Goal: Navigation & Orientation: Find specific page/section

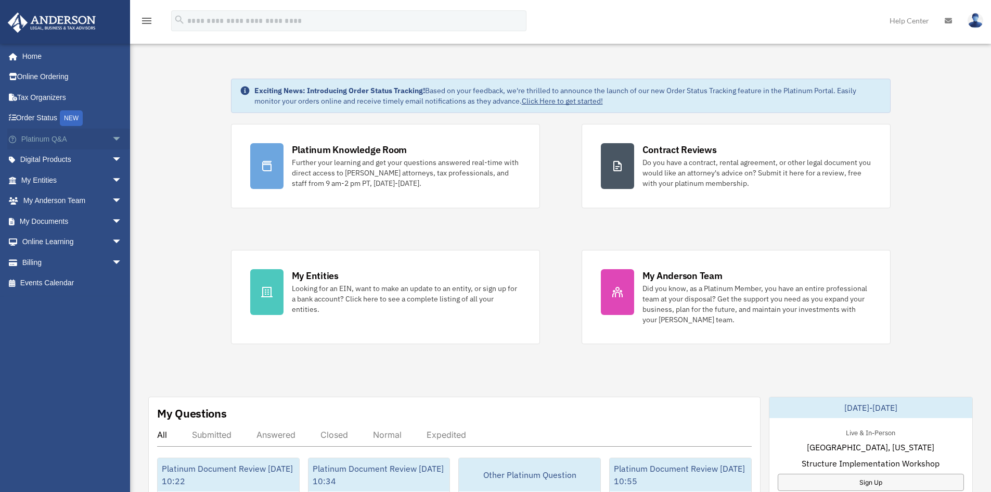
click at [112, 136] on span "arrow_drop_down" at bounding box center [122, 139] width 21 height 21
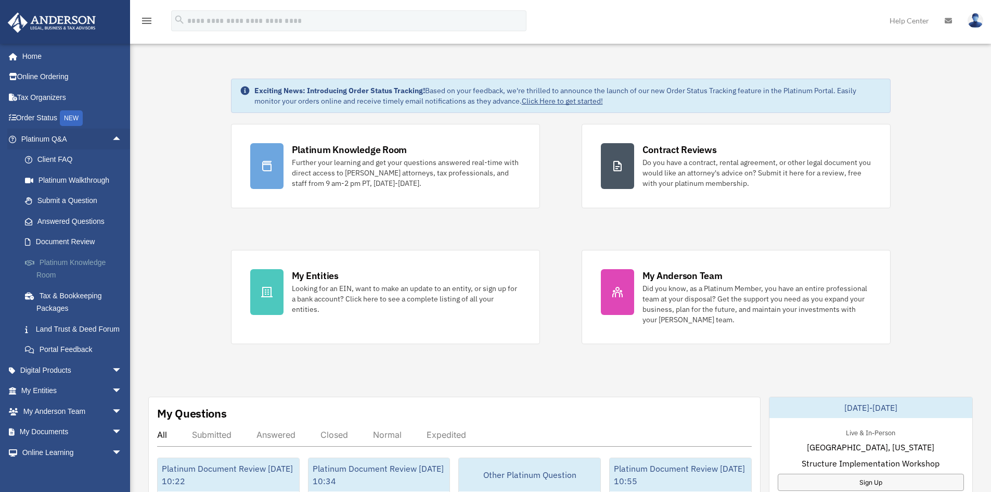
click at [42, 267] on link "Platinum Knowledge Room" at bounding box center [76, 268] width 123 height 33
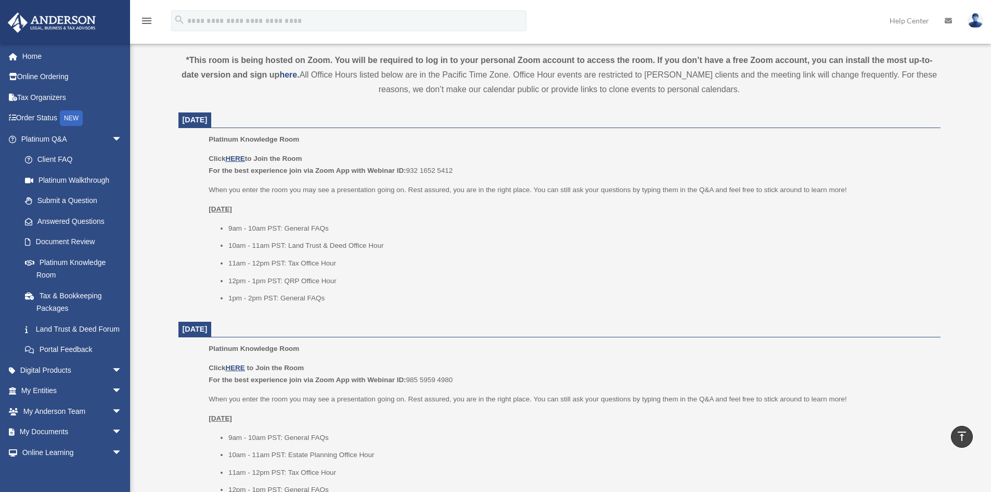
scroll to position [364, 0]
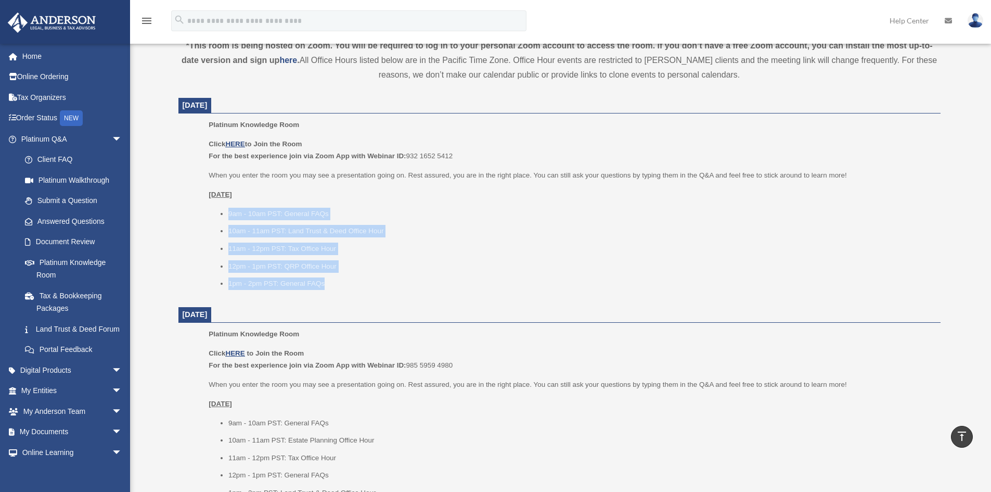
drag, startPoint x: 229, startPoint y: 211, endPoint x: 340, endPoint y: 290, distance: 135.9
click at [340, 290] on div "Platinum Knowledge Room Click HERE to Join the Room For the best experience joi…" at bounding box center [571, 208] width 724 height 178
click at [387, 283] on li "1pm - 2pm PST: General FAQs" at bounding box center [580, 283] width 705 height 12
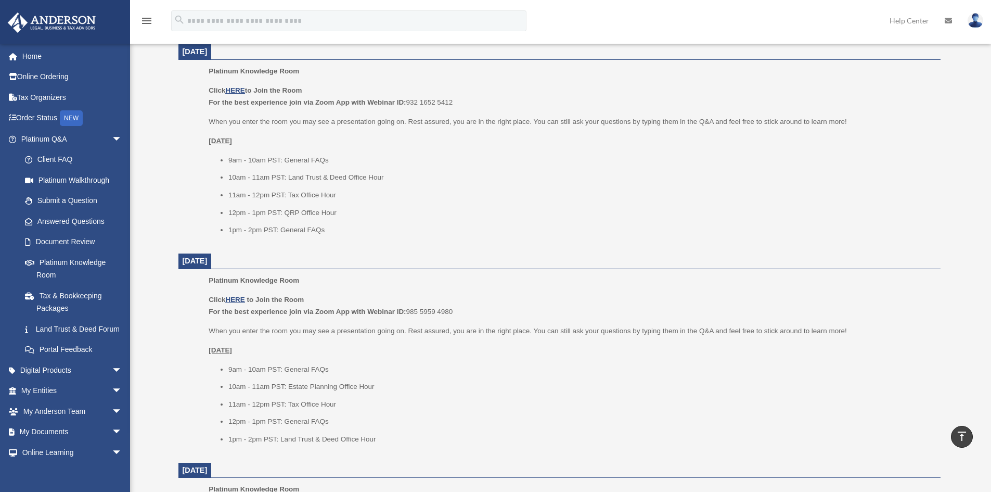
scroll to position [468, 0]
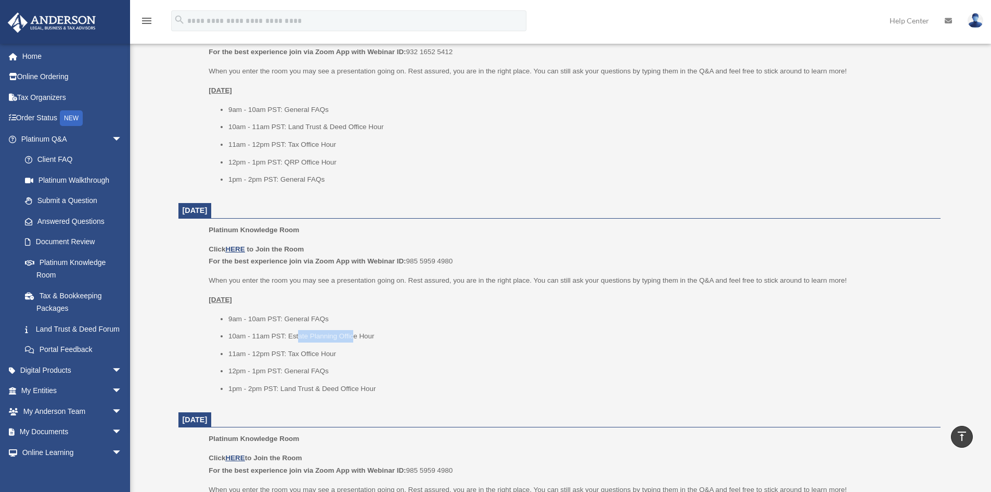
drag, startPoint x: 296, startPoint y: 337, endPoint x: 354, endPoint y: 338, distance: 58.3
click at [354, 338] on li "10am - 11am PST: Estate Planning Office Hour" at bounding box center [580, 336] width 705 height 12
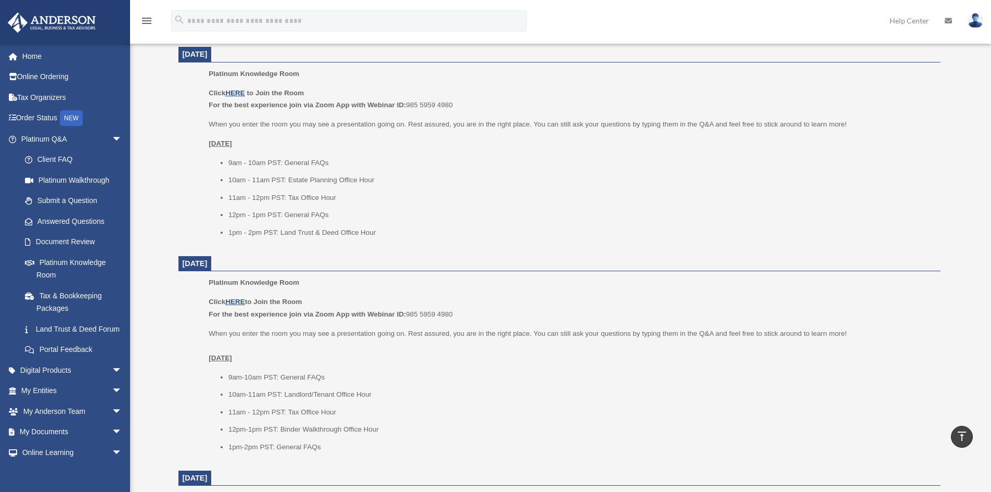
click at [480, 273] on dl "October 3, 2025 Platinum Knowledge Room Click HERE to Join the Room For the bes…" at bounding box center [559, 358] width 762 height 1041
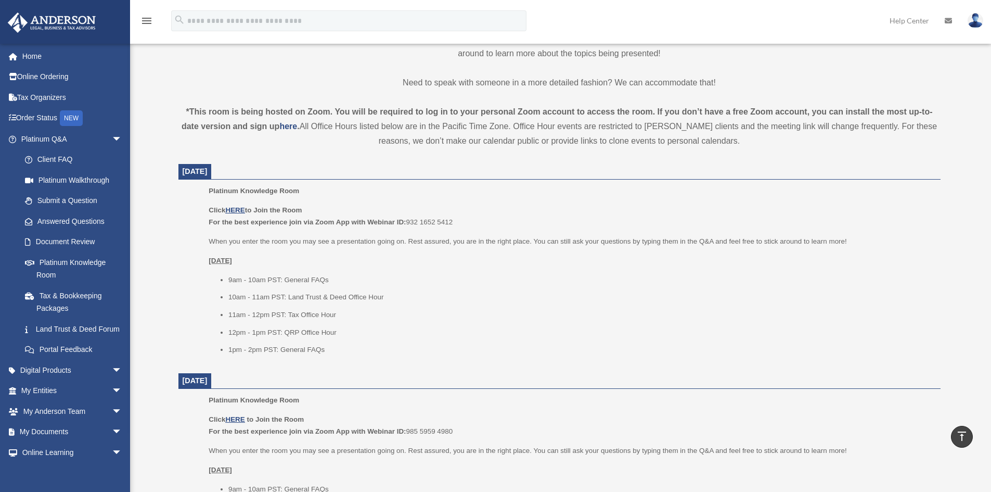
scroll to position [156, 0]
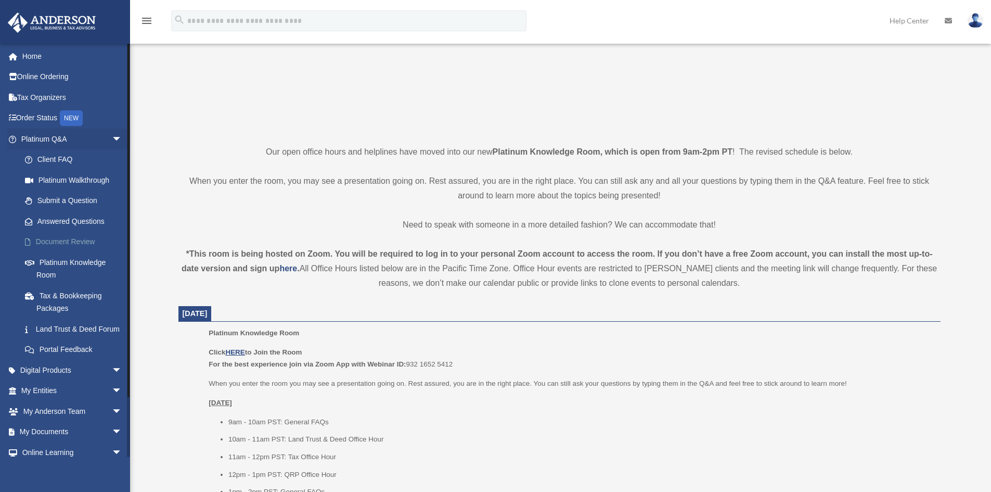
click at [59, 244] on link "Document Review" at bounding box center [76, 242] width 123 height 21
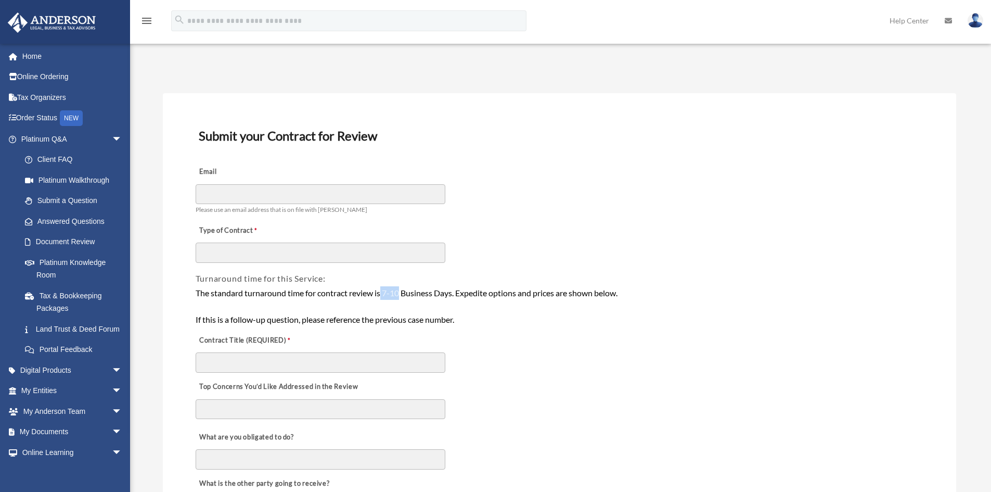
drag, startPoint x: 382, startPoint y: 294, endPoint x: 401, endPoint y: 294, distance: 18.2
click at [401, 294] on div "The standard turnaround time for contract review is 7-10 Business Days. Expedit…" at bounding box center [560, 306] width 728 height 40
click at [488, 290] on div "The standard turnaround time for contract review is 7-10 Business Days. Expedit…" at bounding box center [560, 306] width 728 height 40
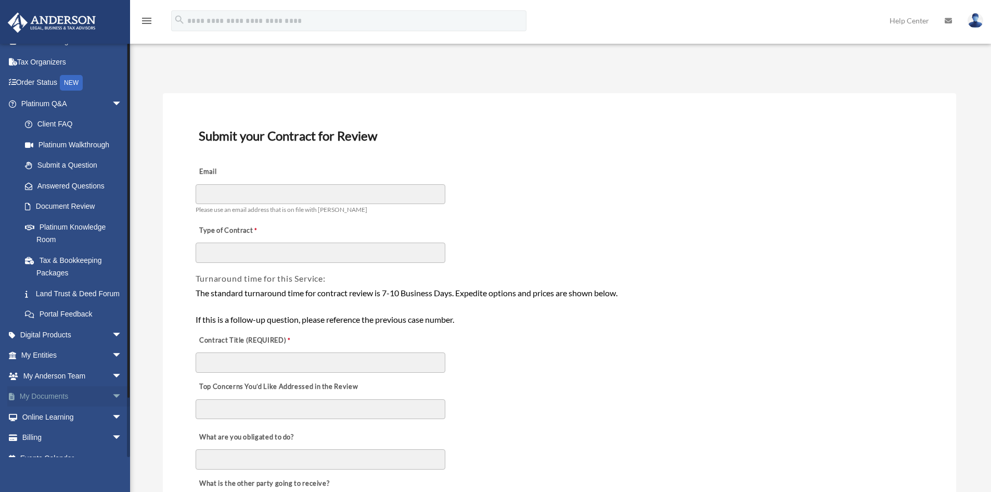
scroll to position [52, 0]
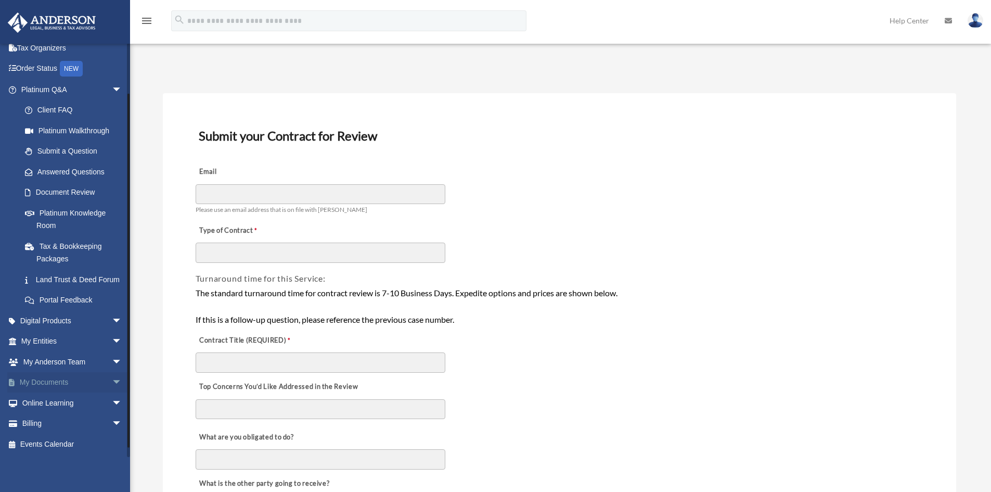
click at [112, 390] on span "arrow_drop_down" at bounding box center [122, 382] width 21 height 21
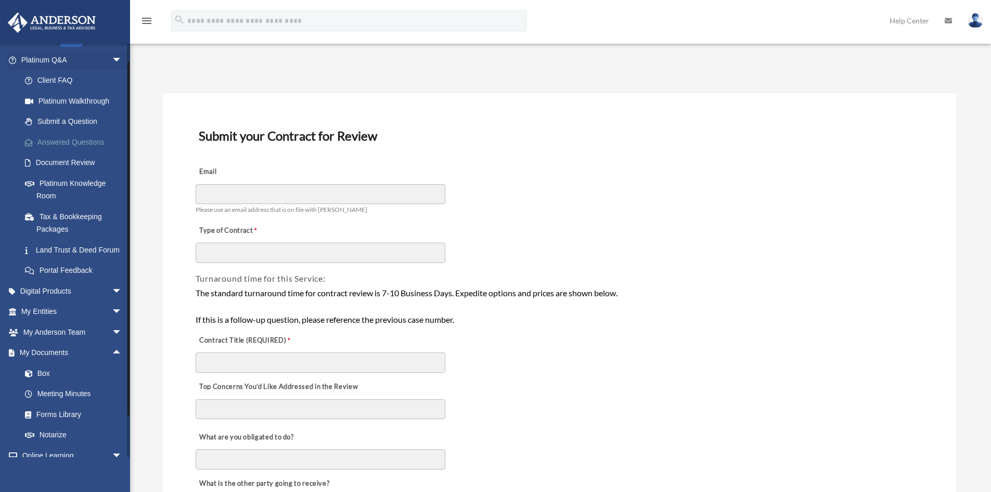
scroll to position [40, 0]
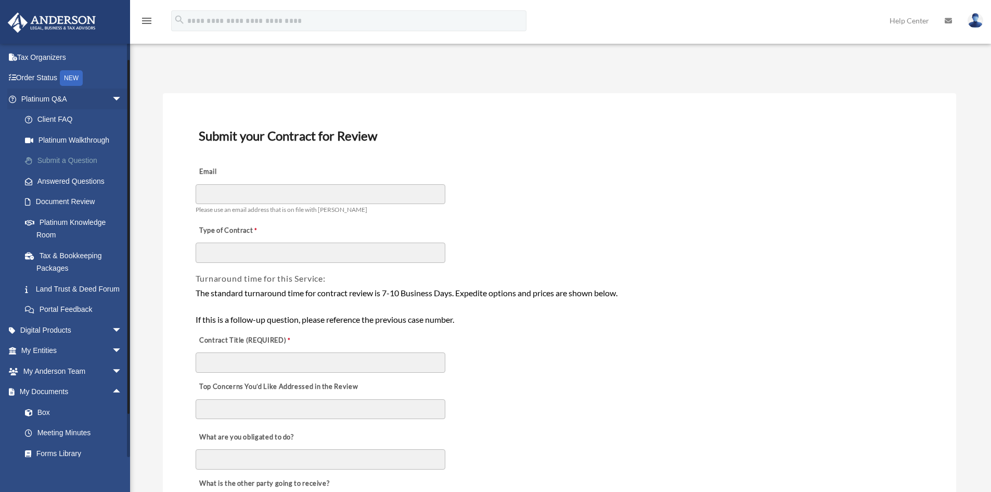
click at [64, 160] on link "Submit a Question" at bounding box center [76, 160] width 123 height 21
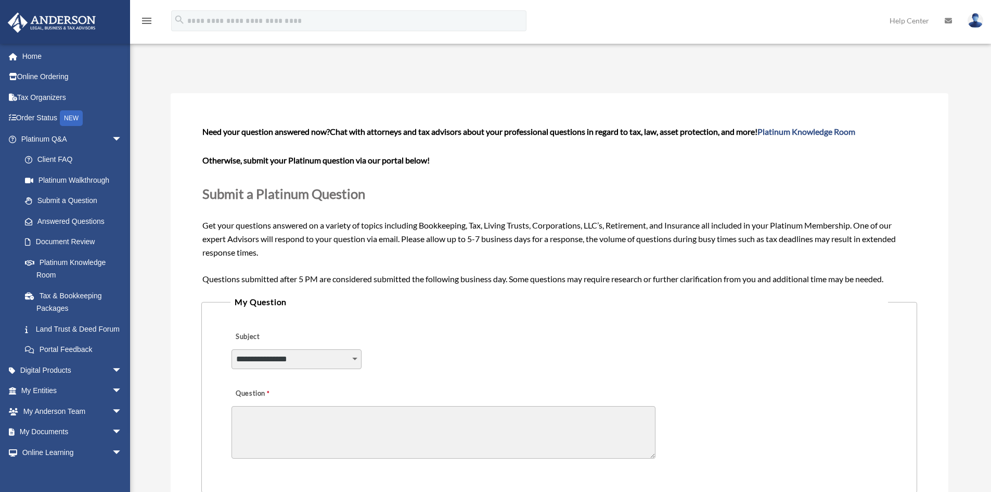
click at [378, 422] on textarea "Question" at bounding box center [444, 432] width 424 height 53
click at [112, 137] on span "arrow_drop_down" at bounding box center [122, 139] width 21 height 21
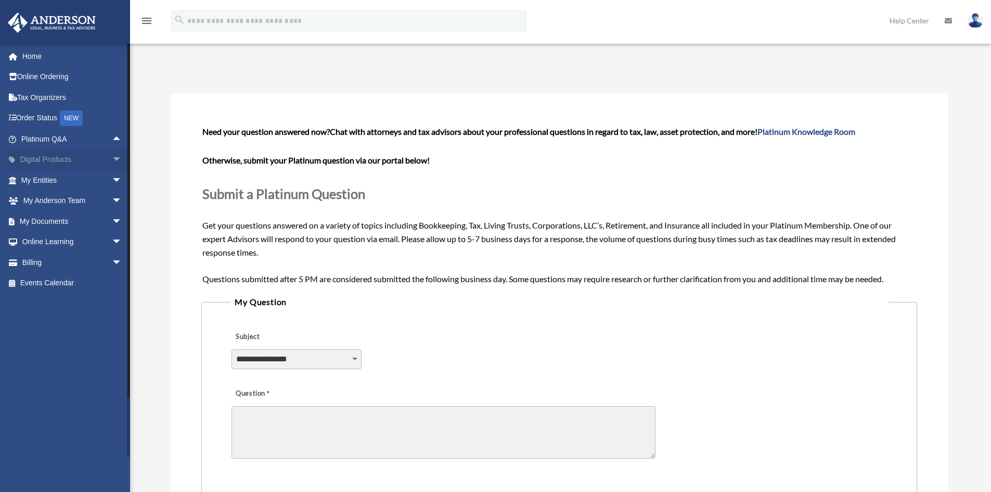
click at [36, 156] on link "Digital Products arrow_drop_down" at bounding box center [72, 159] width 131 height 21
click at [112, 160] on span "arrow_drop_down" at bounding box center [122, 159] width 21 height 21
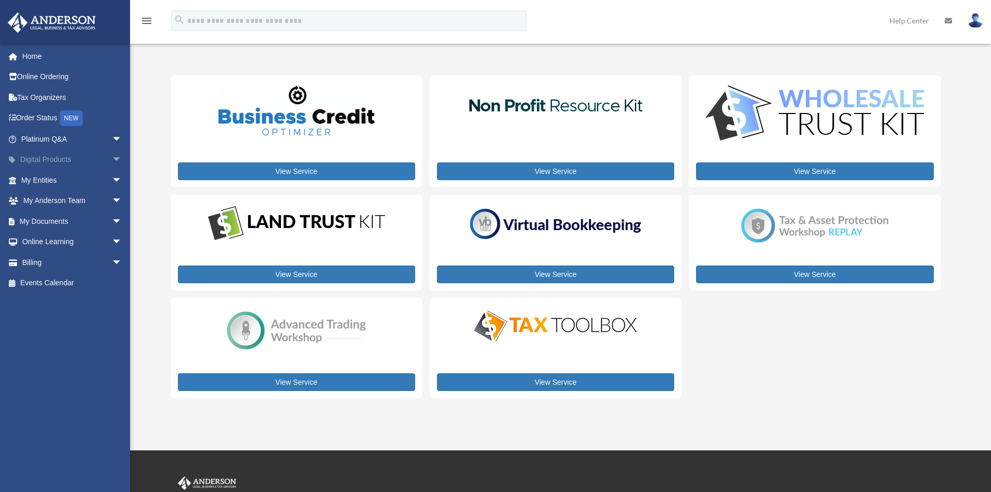
click at [112, 158] on span "arrow_drop_down" at bounding box center [122, 159] width 21 height 21
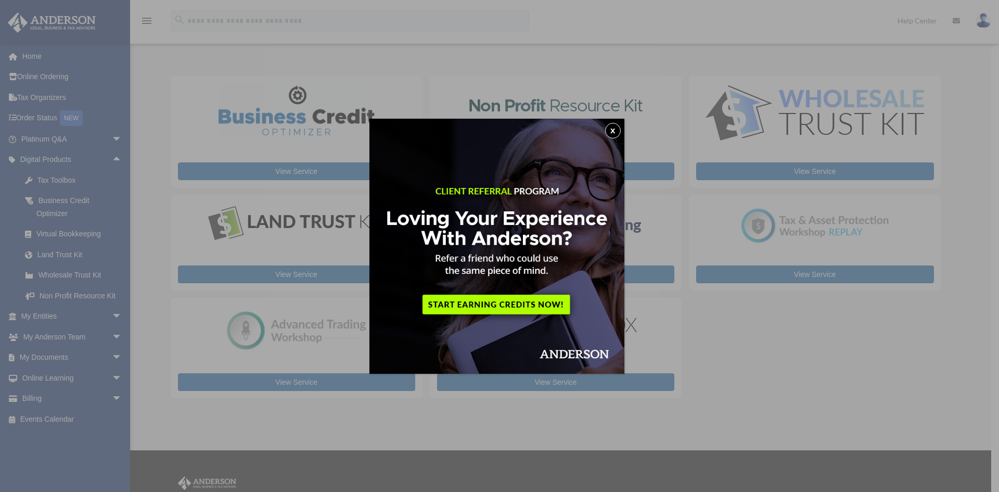
click at [619, 130] on button "x" at bounding box center [613, 131] width 16 height 16
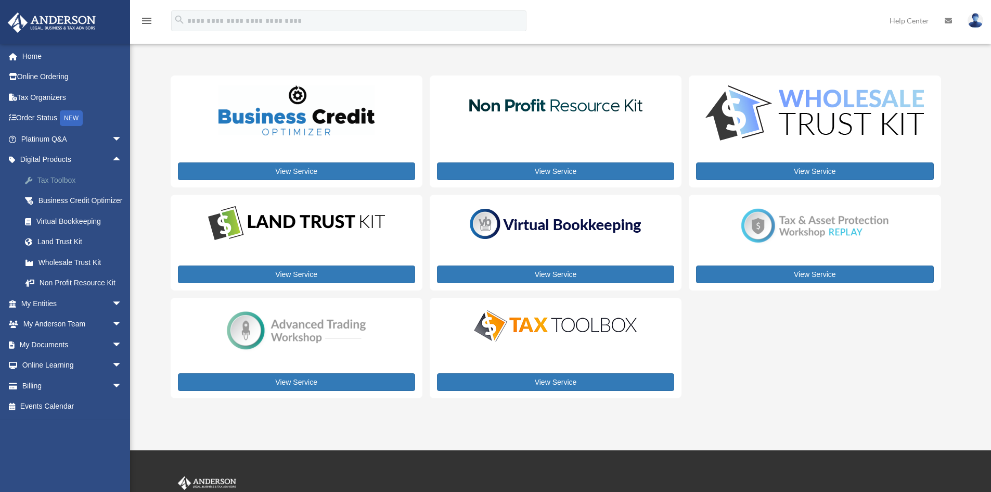
click at [53, 174] on div "Tax Toolbox" at bounding box center [80, 180] width 88 height 13
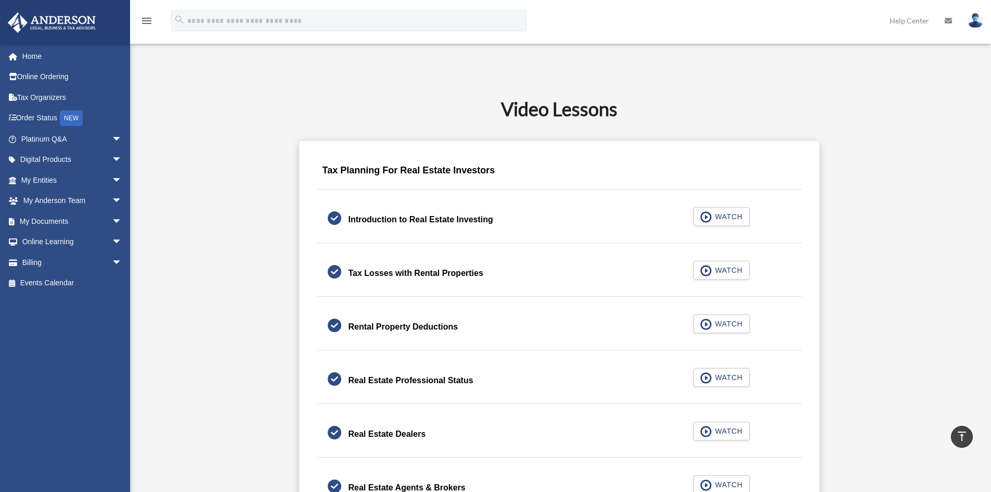
scroll to position [520, 0]
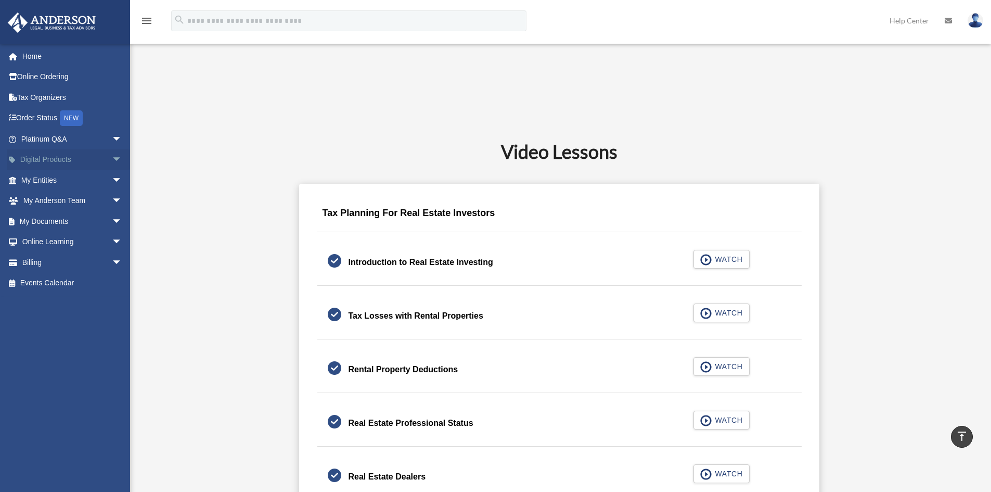
click at [112, 163] on span "arrow_drop_down" at bounding box center [122, 159] width 21 height 21
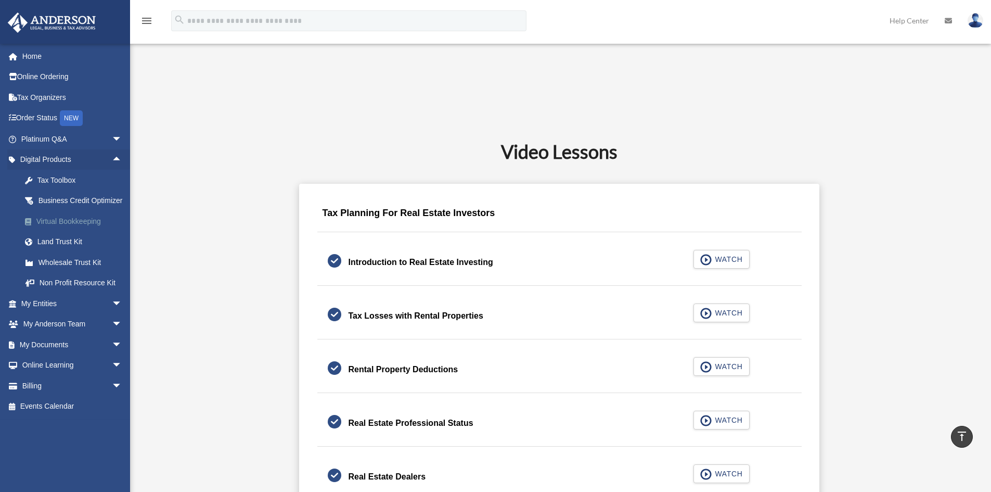
click at [54, 228] on div "Virtual Bookkeeping" at bounding box center [80, 221] width 88 height 13
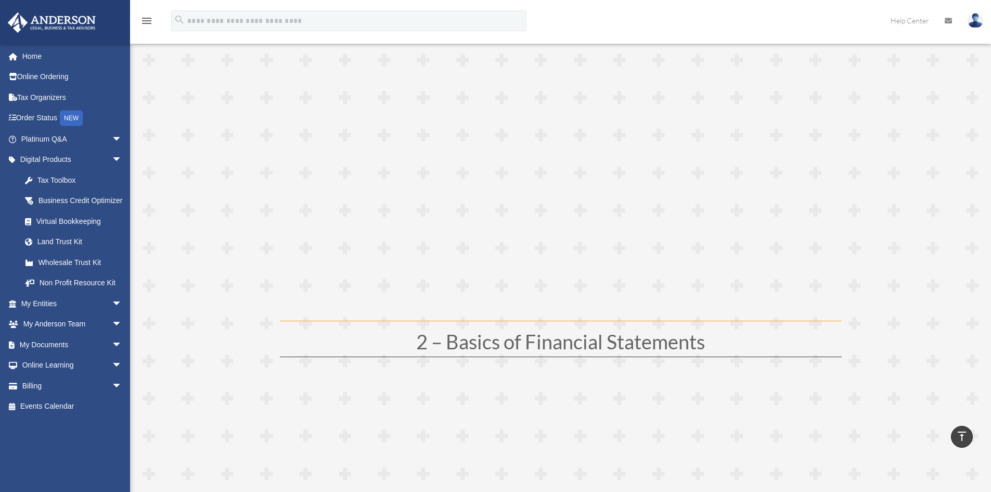
scroll to position [208, 0]
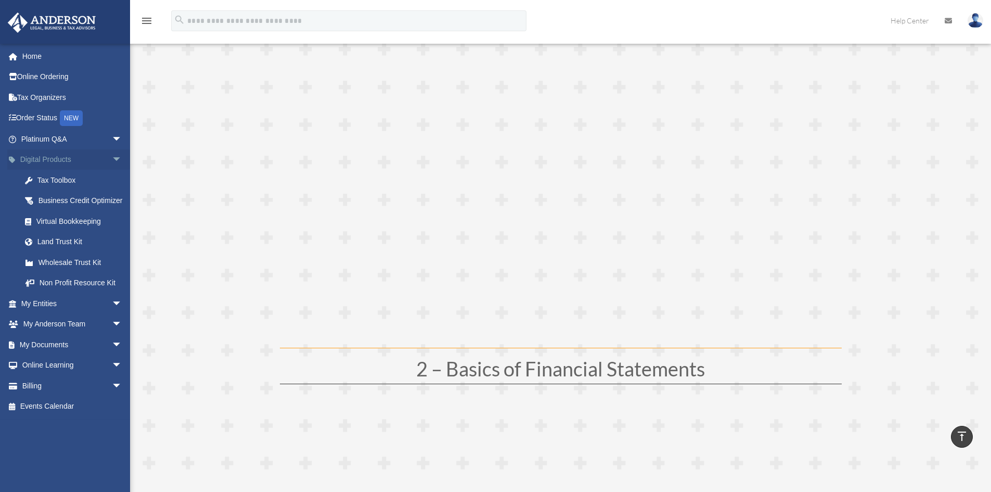
click at [113, 159] on span "arrow_drop_down" at bounding box center [122, 159] width 21 height 21
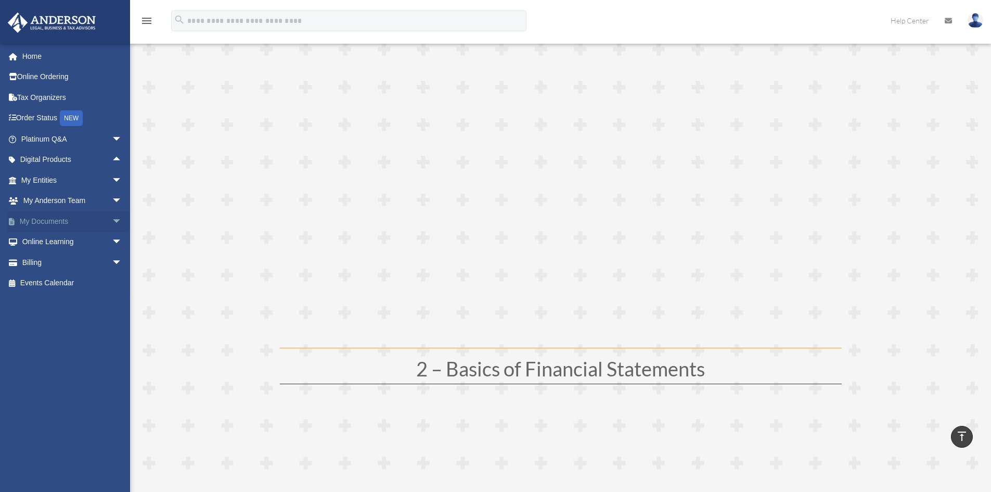
click at [112, 226] on span "arrow_drop_down" at bounding box center [122, 221] width 21 height 21
click at [44, 244] on link "Box" at bounding box center [76, 242] width 123 height 21
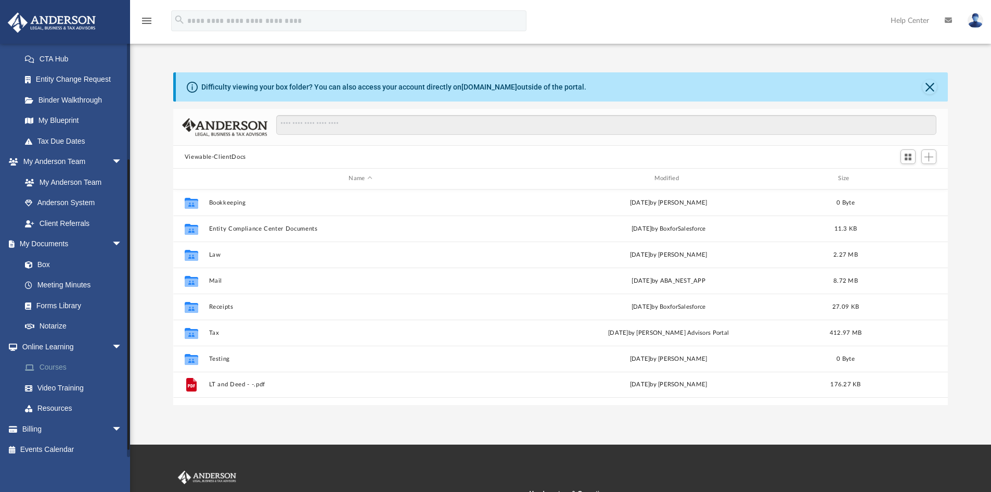
scroll to position [168, 0]
click at [34, 277] on span at bounding box center [34, 279] width 7 height 7
